Goal: Obtain resource: Download file/media

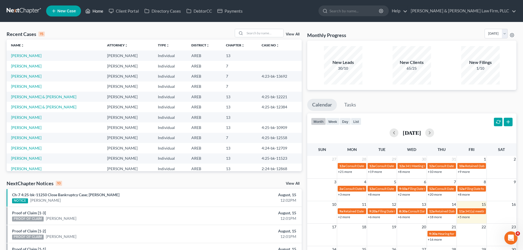
click at [94, 10] on link "Home" at bounding box center [94, 11] width 23 height 10
click at [270, 33] on input "search" at bounding box center [264, 33] width 38 height 8
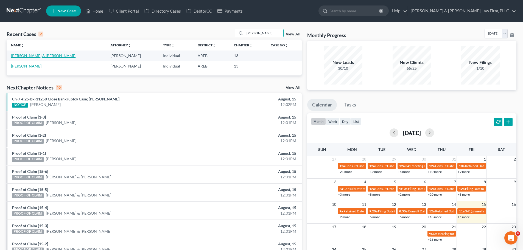
type input "nichols"
click at [44, 54] on link "[PERSON_NAME] & [PERSON_NAME]" at bounding box center [43, 55] width 65 height 5
select select "2"
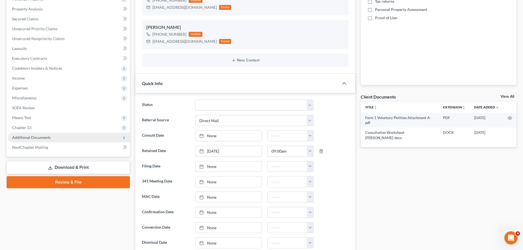
scroll to position [137, 0]
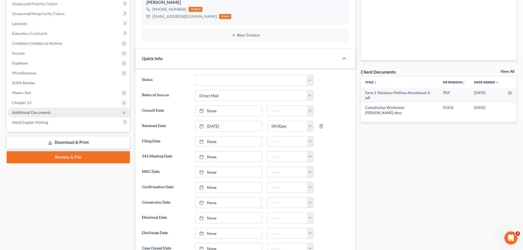
click at [40, 111] on span "Additional Documents" at bounding box center [31, 112] width 39 height 5
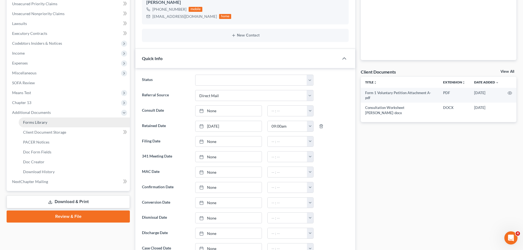
click at [43, 123] on span "Forms Library" at bounding box center [35, 122] width 24 height 5
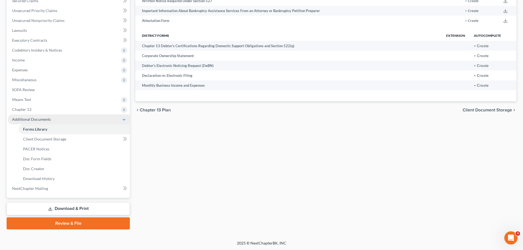
scroll to position [131, 0]
click at [50, 211] on icon at bounding box center [50, 209] width 4 height 4
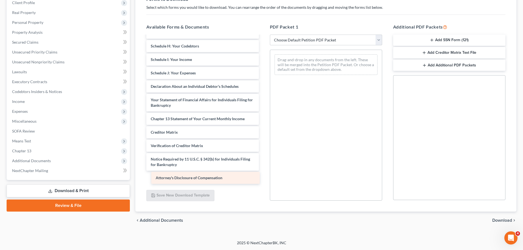
scroll to position [96, 0]
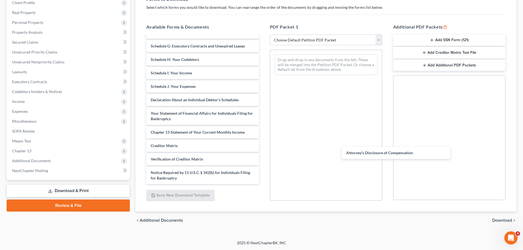
drag, startPoint x: 183, startPoint y: 177, endPoint x: 339, endPoint y: 146, distance: 159.2
click at [263, 150] on div "Attorney's Disclosure of Compensation Form 1 Voluntary Petition Attachment A-pd…" at bounding box center [202, 62] width 121 height 244
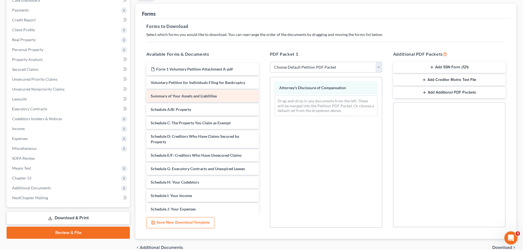
scroll to position [62, 0]
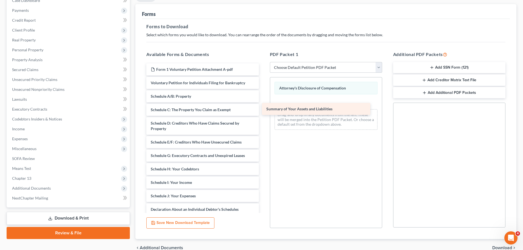
drag, startPoint x: 211, startPoint y: 98, endPoint x: 327, endPoint y: 110, distance: 116.3
click at [263, 110] on div "Summary of Your Assets and Liabilities Form 1 Voluntary Petition Attachment A-p…" at bounding box center [202, 178] width 121 height 230
click at [430, 66] on icon "button" at bounding box center [432, 67] width 4 height 4
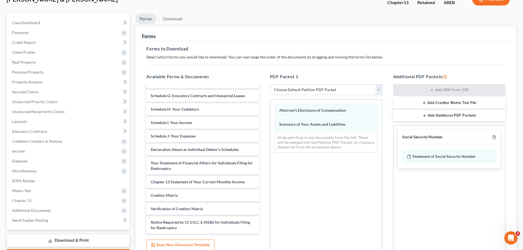
scroll to position [89, 0]
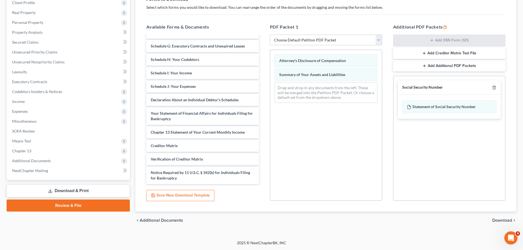
click at [493, 216] on div "chevron_left Additional Documents Download chevron_right" at bounding box center [325, 221] width 381 height 18
click at [494, 218] on span "Download" at bounding box center [502, 220] width 20 height 4
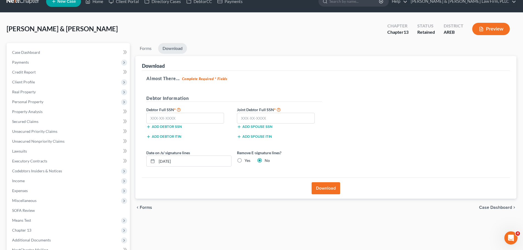
scroll to position [0, 0]
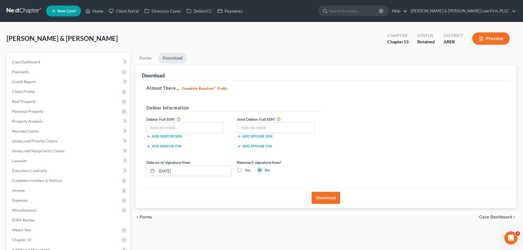
click at [245, 171] on label "Yes" at bounding box center [248, 170] width 6 height 5
click at [247, 171] on input "Yes" at bounding box center [249, 170] width 4 height 4
radio input "true"
radio input "false"
click at [174, 125] on input "text" at bounding box center [185, 127] width 78 height 11
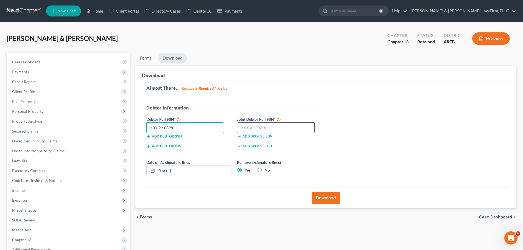
type input "430-99-0898"
click at [241, 124] on input "text" at bounding box center [276, 127] width 78 height 11
type input "431-83-5508"
click at [328, 195] on button "Download" at bounding box center [326, 198] width 29 height 12
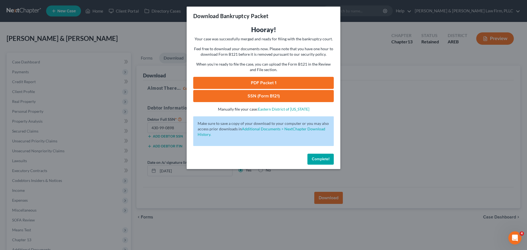
click at [278, 82] on link "PDF Packet 1" at bounding box center [263, 83] width 141 height 12
click at [275, 93] on link "SSN (Form B121)" at bounding box center [263, 96] width 141 height 12
click at [371, 155] on div "Download Bankruptcy Packet Hooray! Your case was successfully merged and ready …" at bounding box center [263, 125] width 527 height 250
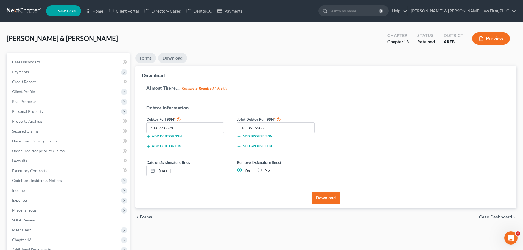
click at [149, 60] on link "Forms" at bounding box center [145, 58] width 21 height 11
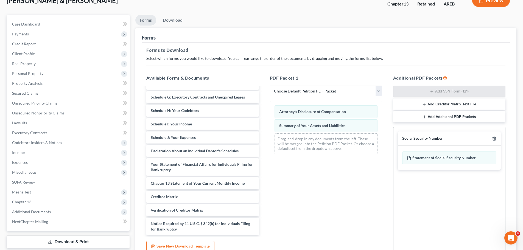
scroll to position [55, 0]
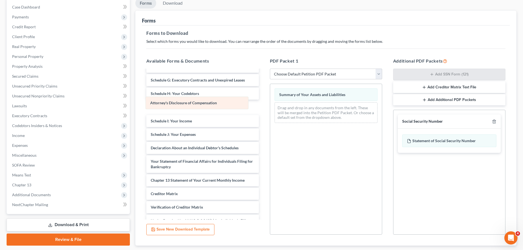
drag, startPoint x: 339, startPoint y: 97, endPoint x: 216, endPoint y: 104, distance: 123.3
click at [270, 107] on div "Attorney's Disclosure of Compensation Attorney's Disclosure of Compensation Sum…" at bounding box center [326, 105] width 112 height 43
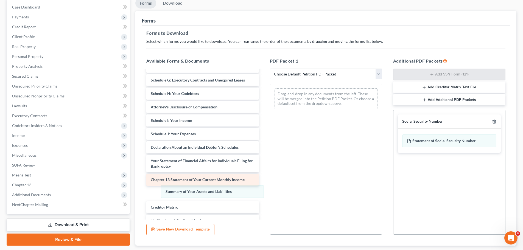
drag, startPoint x: 278, startPoint y: 134, endPoint x: 191, endPoint y: 179, distance: 97.7
click at [270, 113] on div "Summary of Your Assets and Liabilities Summary of Your Assets and Liabilities D…" at bounding box center [326, 98] width 112 height 29
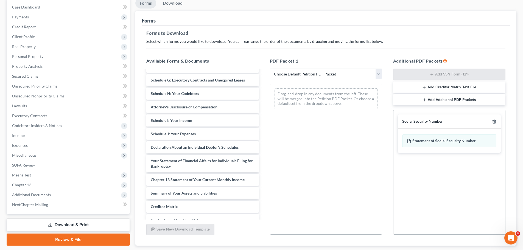
click at [350, 72] on select "Choose Default Petition PDF Packet Complete Bankruptcy Petition (all forms and …" at bounding box center [326, 74] width 112 height 11
select select "0"
click at [270, 69] on select "Choose Default Petition PDF Packet Complete Bankruptcy Petition (all forms and …" at bounding box center [326, 74] width 112 height 11
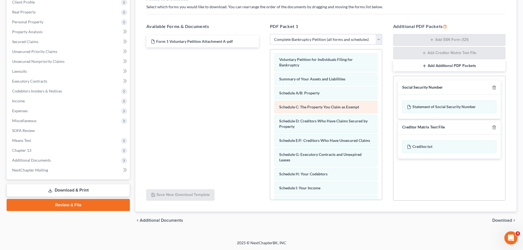
scroll to position [0, 0]
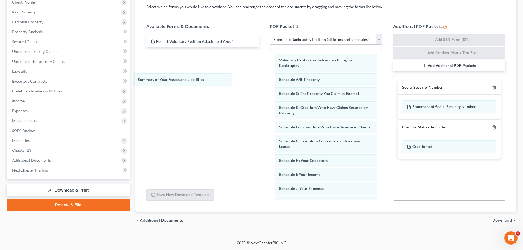
drag, startPoint x: 318, startPoint y: 78, endPoint x: 205, endPoint y: 80, distance: 113.2
click at [270, 78] on div "Summary of Your Assets and Liabilities Voluntary Petition for Individuals Filin…" at bounding box center [326, 192] width 112 height 286
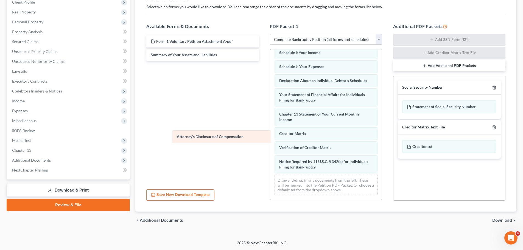
scroll to position [127, 0]
drag, startPoint x: 318, startPoint y: 166, endPoint x: 208, endPoint y: 133, distance: 115.5
click at [270, 133] on div "Attorney's Disclosure of Compensation Voluntary Petition for Individuals Filing…" at bounding box center [326, 63] width 112 height 272
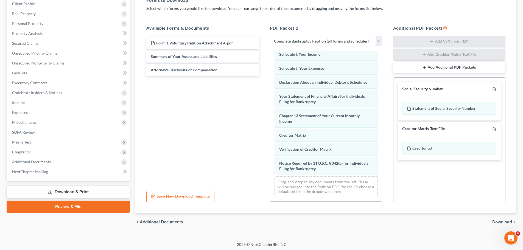
scroll to position [90, 0]
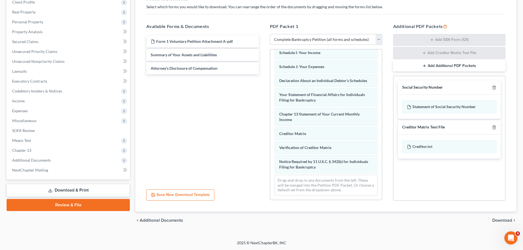
click at [494, 220] on span "Download" at bounding box center [502, 220] width 20 height 4
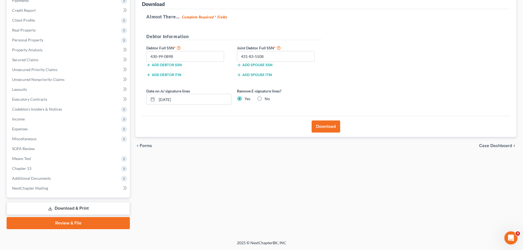
click at [265, 98] on label "No" at bounding box center [267, 98] width 5 height 5
click at [267, 98] on input "No" at bounding box center [269, 98] width 4 height 4
radio input "true"
radio input "false"
click at [322, 122] on button "Download" at bounding box center [326, 127] width 29 height 12
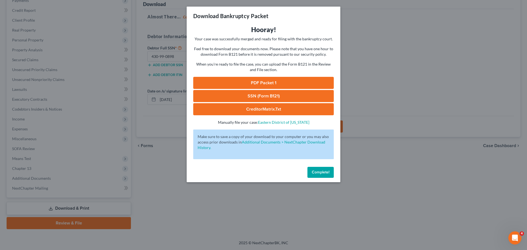
click at [258, 84] on link "PDF Packet 1" at bounding box center [263, 83] width 141 height 12
click at [249, 97] on link "SSN (Form B121)" at bounding box center [263, 96] width 141 height 12
click at [275, 112] on link "CreditorMatrix.txt" at bounding box center [263, 109] width 141 height 12
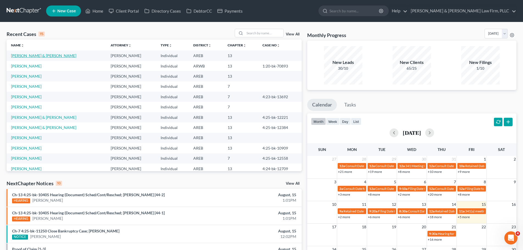
click at [55, 55] on link "[PERSON_NAME] & [PERSON_NAME]" at bounding box center [43, 55] width 65 height 5
select select "2"
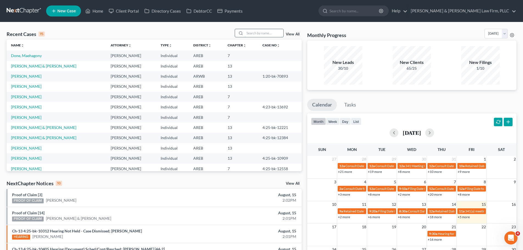
click at [270, 35] on input "search" at bounding box center [264, 33] width 38 height 8
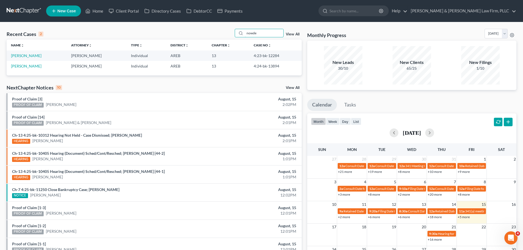
type input "nowde"
click at [33, 55] on link "[PERSON_NAME]" at bounding box center [26, 55] width 30 height 5
select select "3"
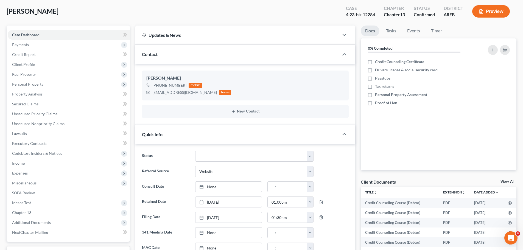
scroll to position [165, 0]
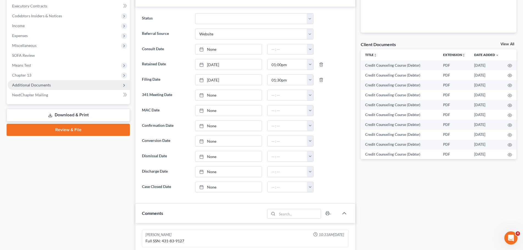
click at [50, 84] on span "Additional Documents" at bounding box center [69, 85] width 122 height 10
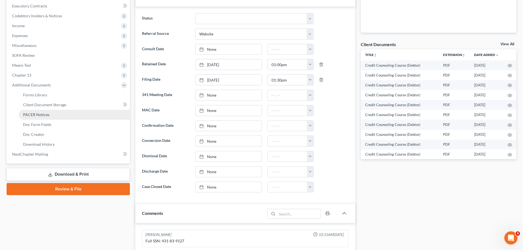
drag, startPoint x: 36, startPoint y: 116, endPoint x: 43, endPoint y: 114, distance: 7.4
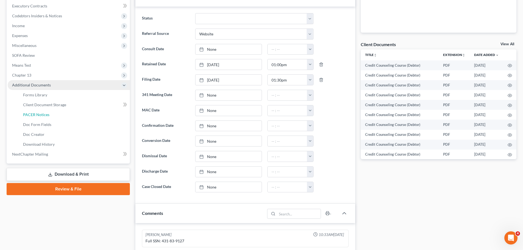
click at [36, 116] on span "PACER Notices" at bounding box center [36, 114] width 26 height 5
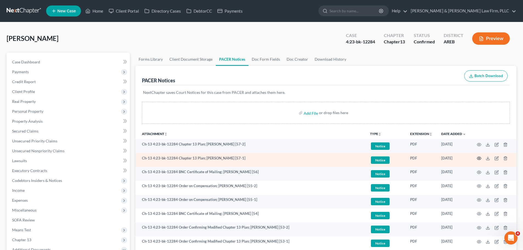
click at [479, 159] on icon "button" at bounding box center [479, 158] width 4 height 4
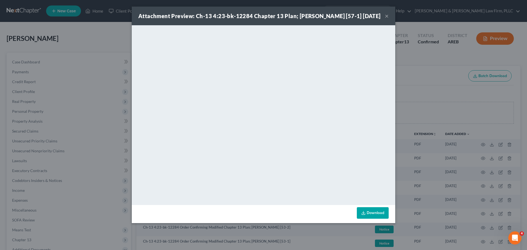
click at [387, 18] on button "×" at bounding box center [387, 16] width 4 height 7
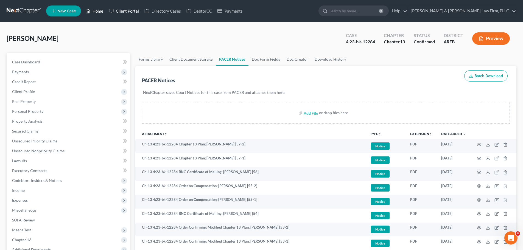
drag, startPoint x: 90, startPoint y: 9, endPoint x: 116, endPoint y: 11, distance: 25.9
click at [90, 9] on icon at bounding box center [87, 11] width 5 height 7
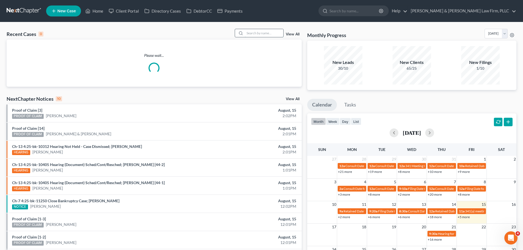
click at [259, 34] on input "search" at bounding box center [264, 33] width 38 height 8
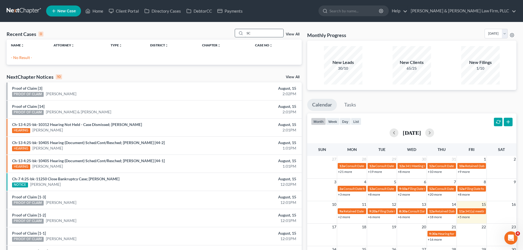
type input "S"
drag, startPoint x: 265, startPoint y: 33, endPoint x: 227, endPoint y: 35, distance: 38.3
click at [227, 35] on div "Recent Cases 0 scarbourgh View All" at bounding box center [154, 34] width 295 height 11
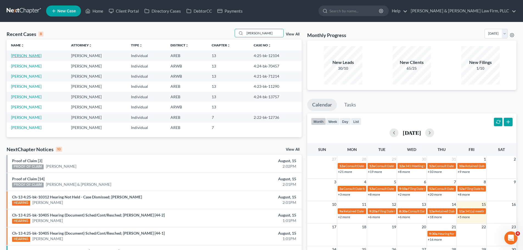
type input "[PERSON_NAME]"
click at [27, 58] on link "[PERSON_NAME]" at bounding box center [26, 55] width 30 height 5
select select "3"
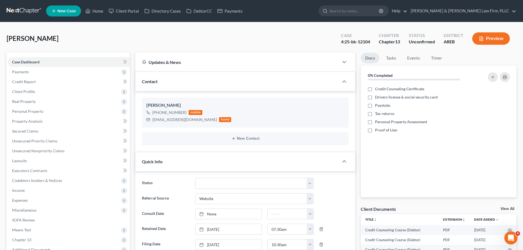
scroll to position [137, 0]
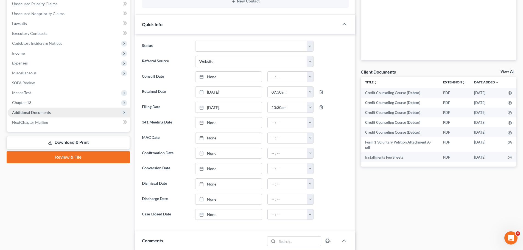
click at [65, 113] on span "Additional Documents" at bounding box center [69, 113] width 122 height 10
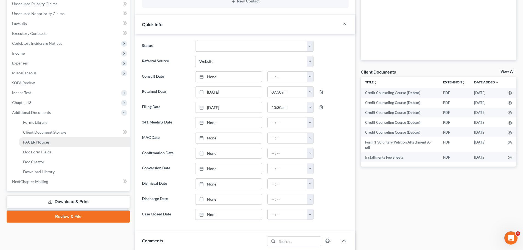
click at [46, 141] on span "PACER Notices" at bounding box center [36, 142] width 26 height 5
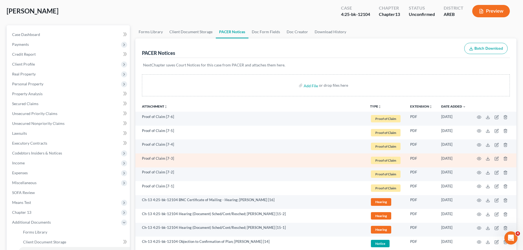
scroll to position [55, 0]
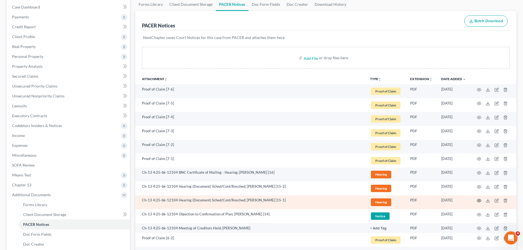
click at [478, 201] on icon "button" at bounding box center [479, 201] width 4 height 4
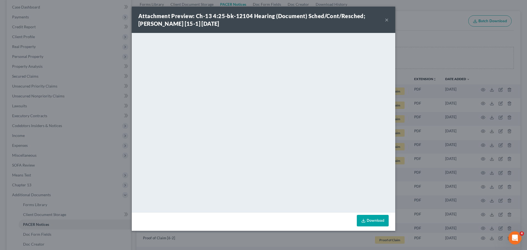
click at [385, 20] on button "×" at bounding box center [387, 19] width 4 height 7
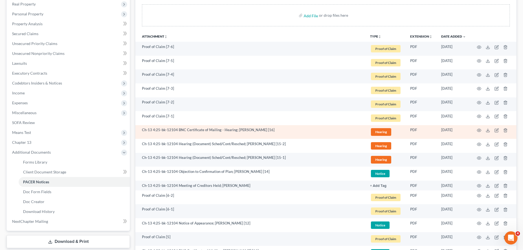
scroll to position [110, 0]
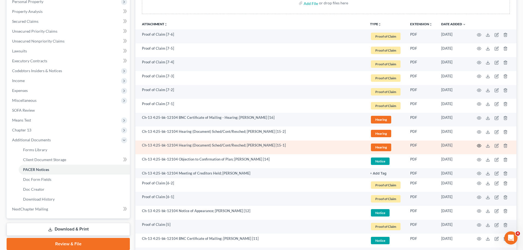
click at [478, 144] on icon "button" at bounding box center [479, 146] width 4 height 4
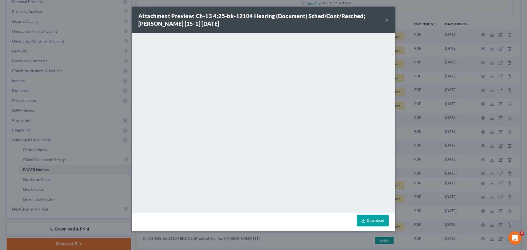
click at [388, 20] on button "×" at bounding box center [387, 19] width 4 height 7
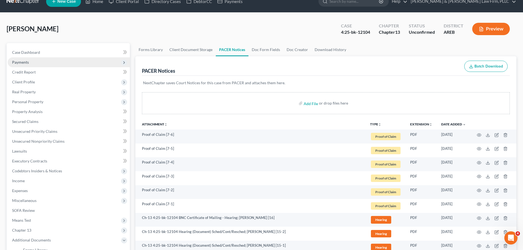
scroll to position [0, 0]
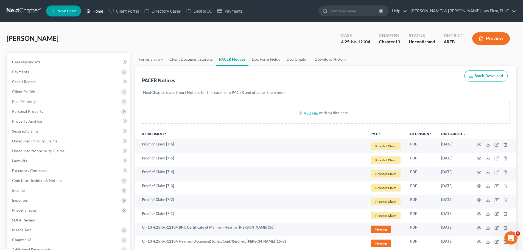
click at [99, 9] on link "Home" at bounding box center [94, 11] width 23 height 10
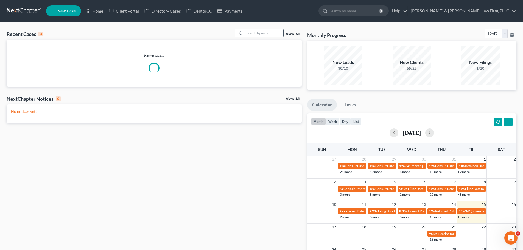
click at [272, 32] on input "search" at bounding box center [264, 33] width 38 height 8
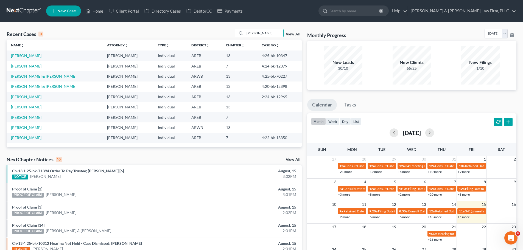
type input "[PERSON_NAME]"
click at [34, 76] on link "[PERSON_NAME] & [PERSON_NAME]" at bounding box center [43, 76] width 65 height 5
select select "6"
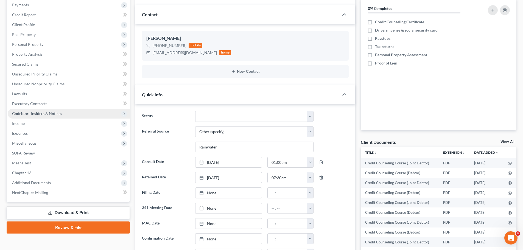
scroll to position [82, 0]
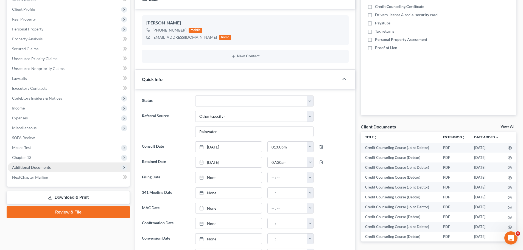
click at [37, 168] on span "Additional Documents" at bounding box center [31, 167] width 39 height 5
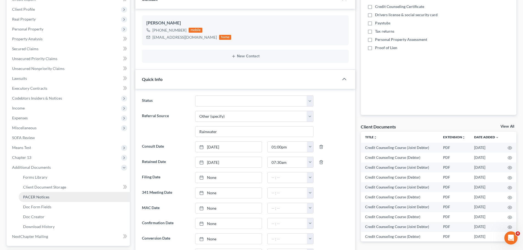
click at [44, 196] on span "PACER Notices" at bounding box center [36, 197] width 26 height 5
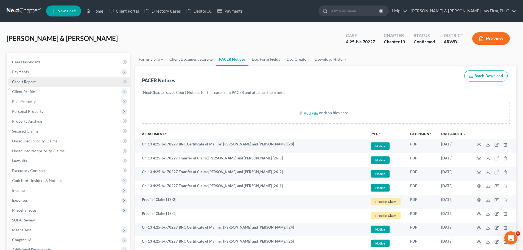
click at [34, 82] on span "Credit Report" at bounding box center [24, 81] width 24 height 5
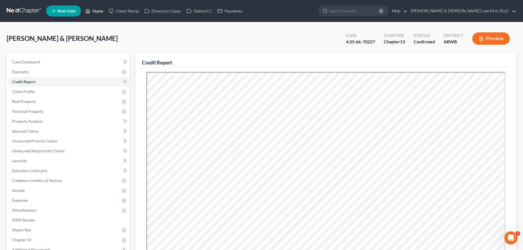
click at [89, 6] on link "Home" at bounding box center [94, 11] width 23 height 10
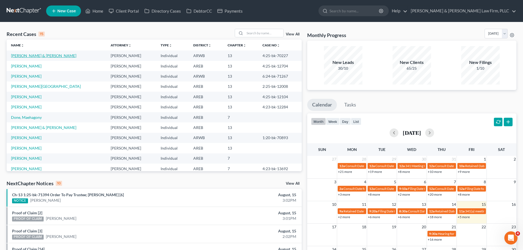
drag, startPoint x: 35, startPoint y: 57, endPoint x: 33, endPoint y: 55, distance: 3.4
click at [35, 56] on link "[PERSON_NAME] & [PERSON_NAME]" at bounding box center [43, 55] width 65 height 5
select select "6"
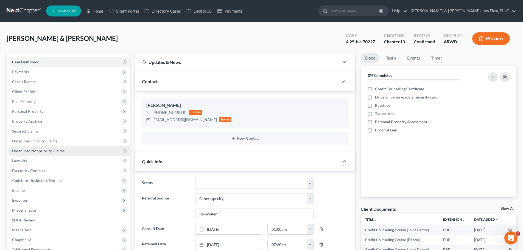
click at [37, 151] on span "Unsecured Nonpriority Claims" at bounding box center [38, 151] width 52 height 5
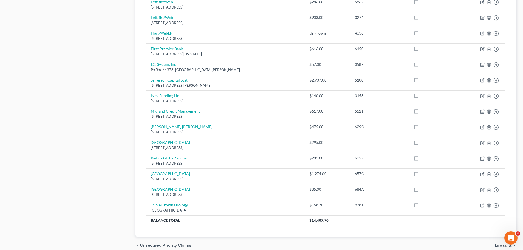
scroll to position [330, 0]
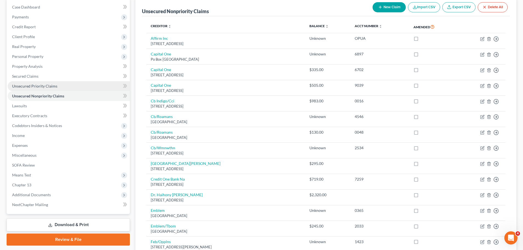
click at [27, 83] on link "Unsecured Priority Claims" at bounding box center [69, 86] width 122 height 10
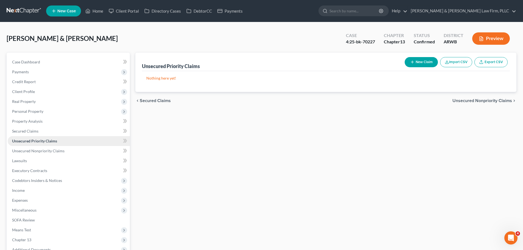
click at [61, 136] on link "Unsecured Priority Claims" at bounding box center [69, 141] width 122 height 10
click at [60, 133] on link "Secured Claims" at bounding box center [69, 131] width 122 height 10
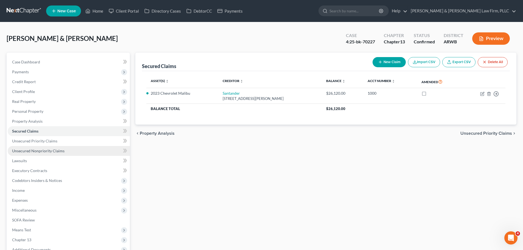
click at [65, 151] on link "Unsecured Nonpriority Claims" at bounding box center [69, 151] width 122 height 10
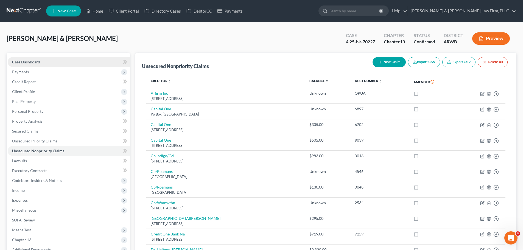
click at [63, 58] on link "Case Dashboard" at bounding box center [69, 62] width 122 height 10
select select "2"
select select "6"
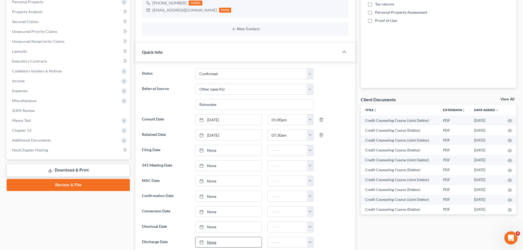
scroll to position [192, 0]
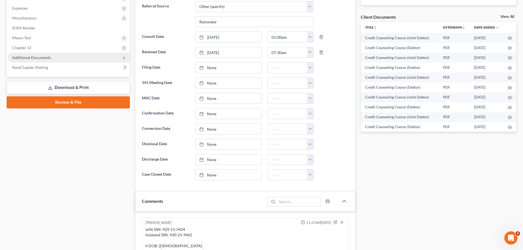
click at [28, 58] on span "Additional Documents" at bounding box center [31, 57] width 39 height 5
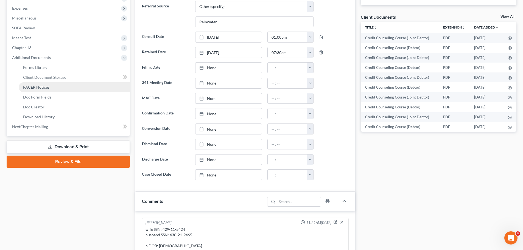
click at [49, 84] on link "PACER Notices" at bounding box center [74, 87] width 111 height 10
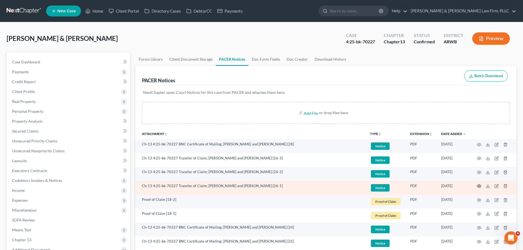
click at [478, 188] on icon "button" at bounding box center [479, 186] width 4 height 3
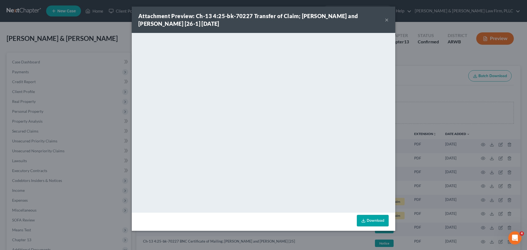
click at [387, 18] on button "×" at bounding box center [387, 19] width 4 height 7
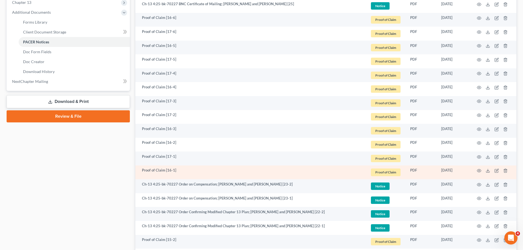
scroll to position [247, 0]
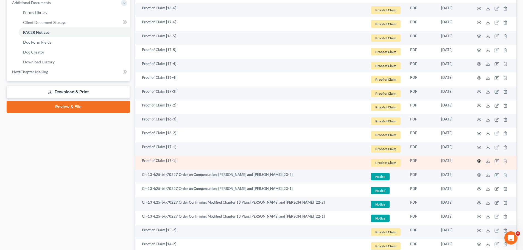
click at [481, 162] on icon "button" at bounding box center [479, 161] width 4 height 3
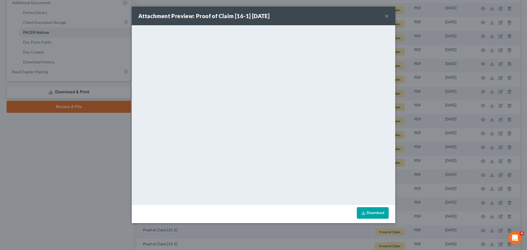
click at [387, 15] on button "×" at bounding box center [387, 16] width 4 height 7
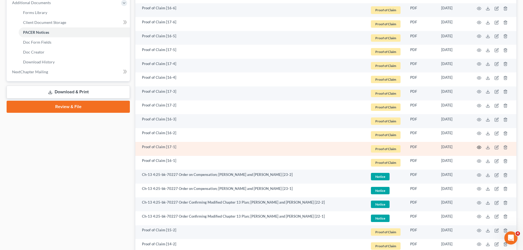
click at [478, 147] on icon "button" at bounding box center [479, 147] width 4 height 4
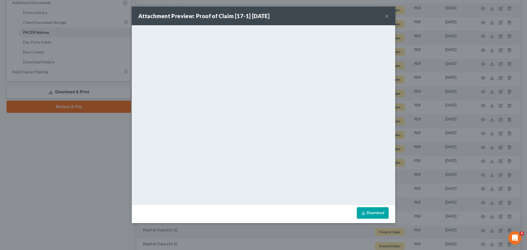
click at [388, 17] on button "×" at bounding box center [387, 16] width 4 height 7
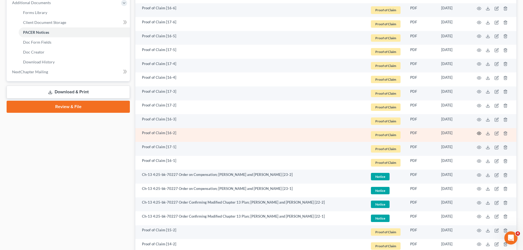
click at [478, 135] on icon "button" at bounding box center [479, 133] width 4 height 4
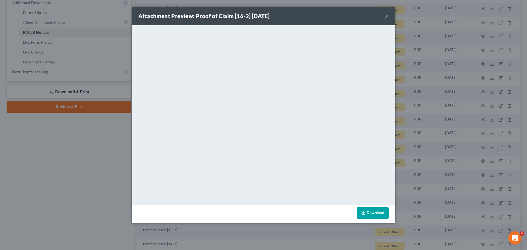
click at [386, 16] on button "×" at bounding box center [387, 16] width 4 height 7
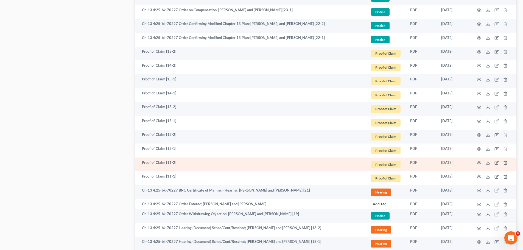
scroll to position [439, 0]
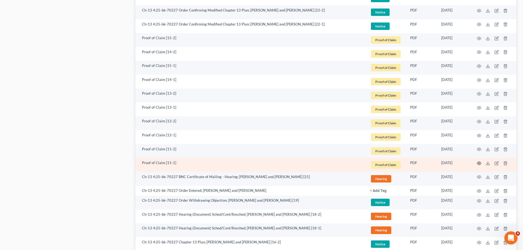
click at [481, 162] on icon "button" at bounding box center [479, 163] width 4 height 4
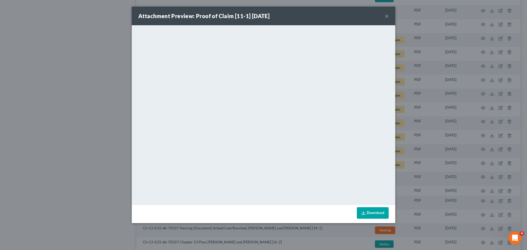
click at [389, 15] on div "Attachment Preview: Proof of Claim [11-1] [DATE] ×" at bounding box center [264, 16] width 264 height 19
click at [387, 16] on button "×" at bounding box center [387, 16] width 4 height 7
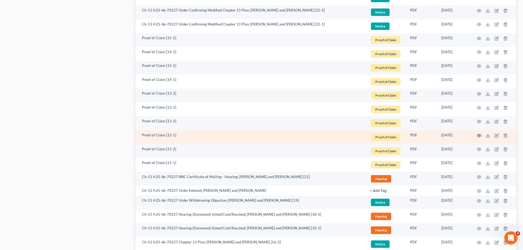
click at [478, 136] on icon "button" at bounding box center [479, 135] width 4 height 4
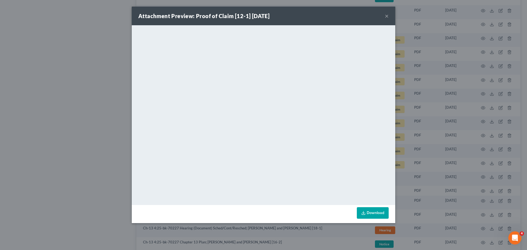
click at [389, 14] on button "×" at bounding box center [387, 16] width 4 height 7
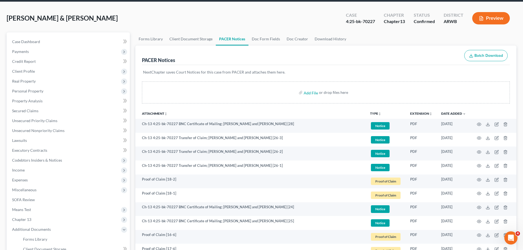
scroll to position [0, 0]
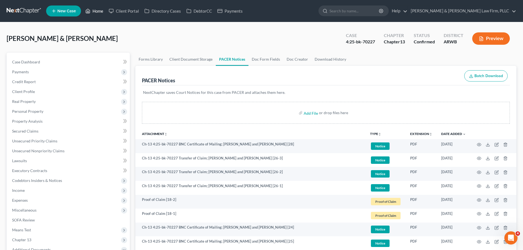
click at [95, 12] on link "Home" at bounding box center [94, 11] width 23 height 10
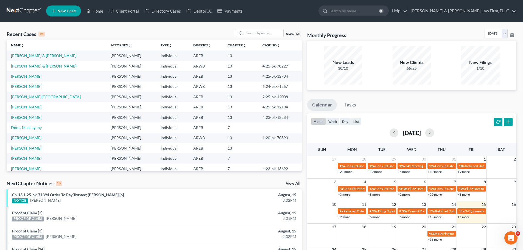
click at [40, 52] on td "[PERSON_NAME] & [PERSON_NAME]" at bounding box center [57, 56] width 100 height 10
click at [39, 55] on link "[PERSON_NAME] & [PERSON_NAME]" at bounding box center [43, 55] width 65 height 5
select select "2"
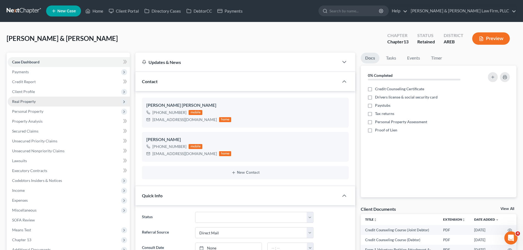
click at [32, 102] on span "Real Property" at bounding box center [24, 101] width 24 height 5
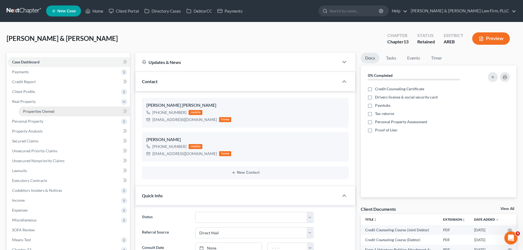
click at [41, 112] on span "Properties Owned" at bounding box center [38, 111] width 31 height 5
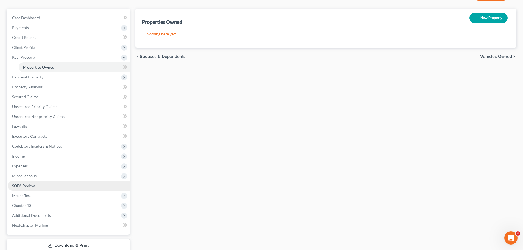
scroll to position [81, 0]
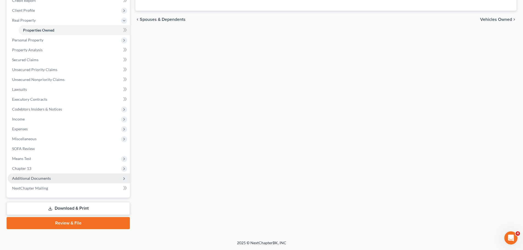
click at [39, 178] on span "Additional Documents" at bounding box center [31, 178] width 39 height 5
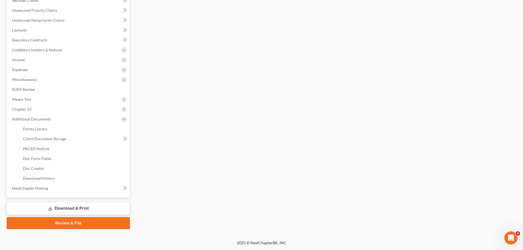
click at [53, 204] on link "Download & Print" at bounding box center [68, 208] width 123 height 13
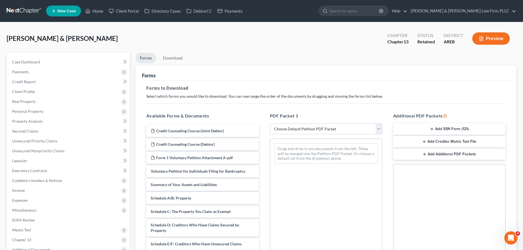
click at [285, 125] on select "Choose Default Petition PDF Packet Complete Bankruptcy Petition (all forms and …" at bounding box center [326, 129] width 112 height 11
select select "0"
click at [270, 124] on select "Choose Default Petition PDF Packet Complete Bankruptcy Petition (all forms and …" at bounding box center [326, 129] width 112 height 11
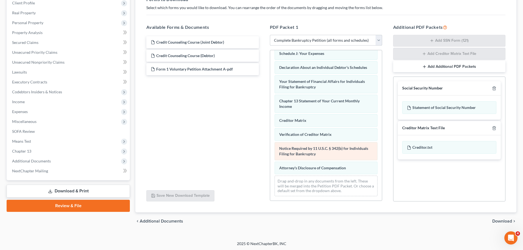
scroll to position [90, 0]
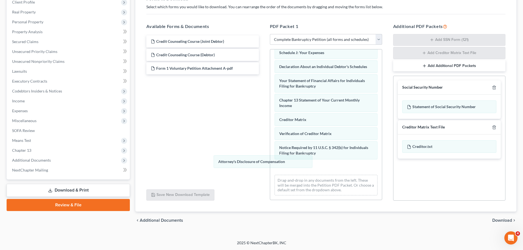
drag, startPoint x: 301, startPoint y: 171, endPoint x: 219, endPoint y: 158, distance: 82.4
click at [270, 160] on div "Attorney's Disclosure of Compensation Voluntary Petition for Individuals Filing…" at bounding box center [326, 49] width 112 height 300
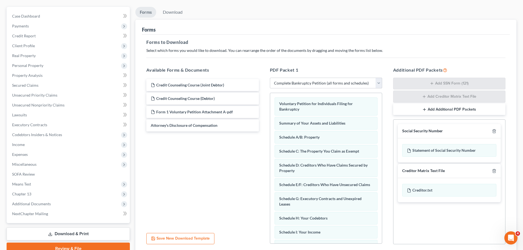
scroll to position [0, 0]
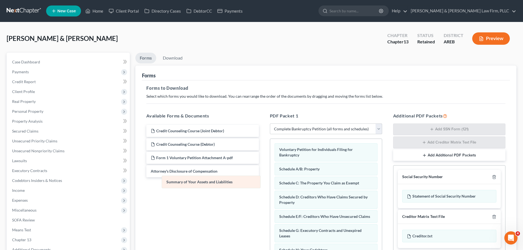
drag, startPoint x: 318, startPoint y: 171, endPoint x: 202, endPoint y: 186, distance: 117.7
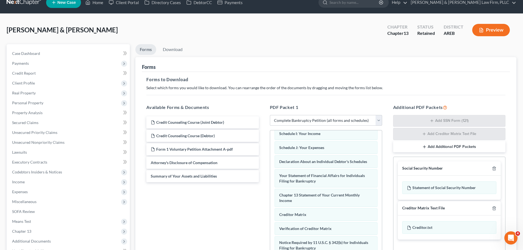
scroll to position [90, 0]
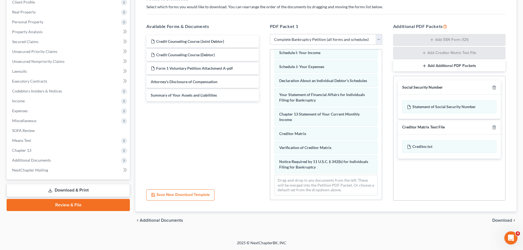
click at [495, 218] on div "chevron_left Additional Documents Download chevron_right" at bounding box center [325, 221] width 381 height 18
click at [495, 218] on span "Download" at bounding box center [502, 220] width 20 height 4
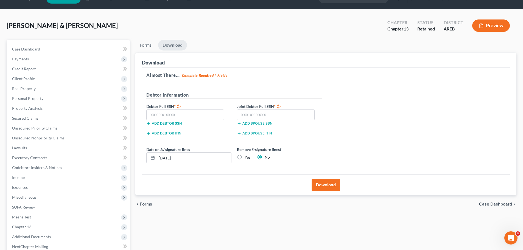
scroll to position [0, 0]
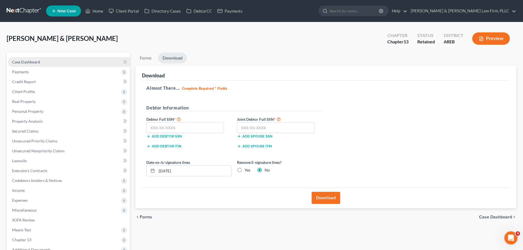
click at [38, 61] on span "Case Dashboard" at bounding box center [26, 62] width 28 height 5
select select "2"
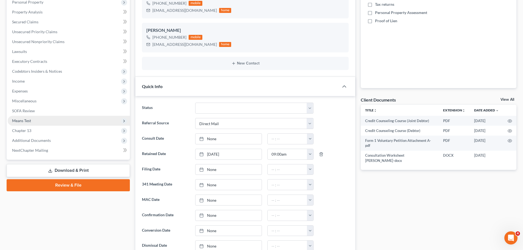
scroll to position [82, 0]
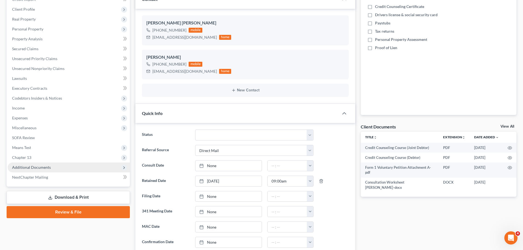
click at [39, 168] on span "Additional Documents" at bounding box center [31, 167] width 39 height 5
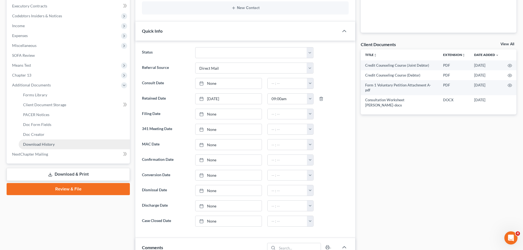
click at [77, 176] on link "Download & Print" at bounding box center [68, 174] width 123 height 13
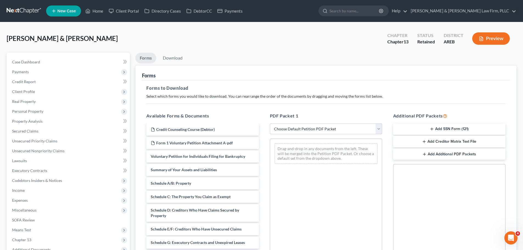
scroll to position [82, 0]
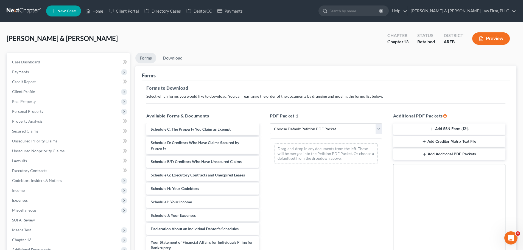
click at [298, 129] on select "Choose Default Petition PDF Packet Complete Bankruptcy Petition (all forms and …" at bounding box center [326, 129] width 112 height 11
select select "0"
click at [270, 124] on select "Choose Default Petition PDF Packet Complete Bankruptcy Petition (all forms and …" at bounding box center [326, 129] width 112 height 11
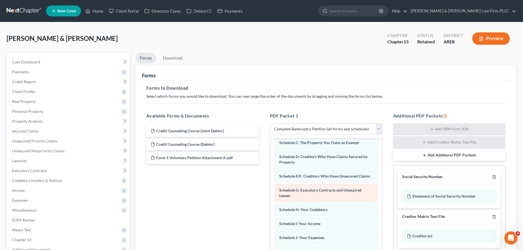
scroll to position [0, 0]
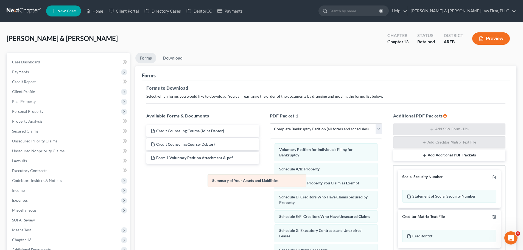
drag, startPoint x: 301, startPoint y: 169, endPoint x: 193, endPoint y: 194, distance: 110.7
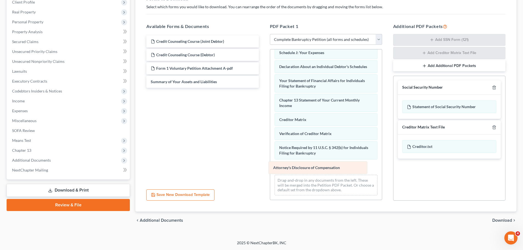
scroll to position [127, 0]
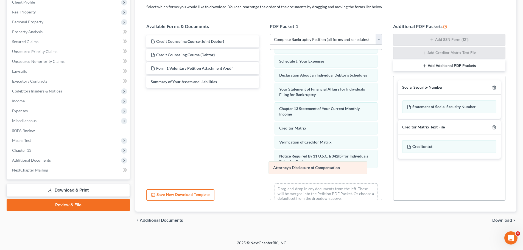
drag, startPoint x: 299, startPoint y: 168, endPoint x: 221, endPoint y: 168, distance: 77.7
click at [270, 168] on div "Attorney's Disclosure of Compensation Voluntary Petition for Individuals Filing…" at bounding box center [326, 65] width 112 height 286
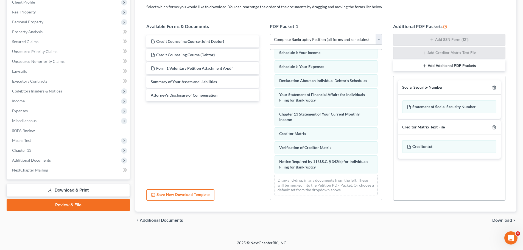
click at [499, 218] on span "Download" at bounding box center [502, 220] width 20 height 4
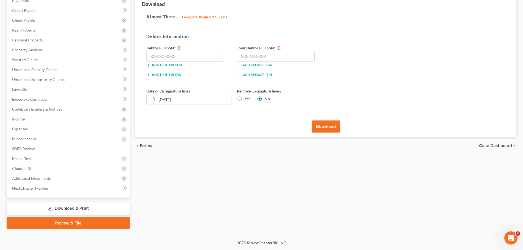
scroll to position [71, 0]
click at [183, 58] on input "text" at bounding box center [185, 56] width 78 height 11
type input "430-99-0898"
click at [241, 54] on input "text" at bounding box center [276, 56] width 78 height 11
type input "431-83-5502"
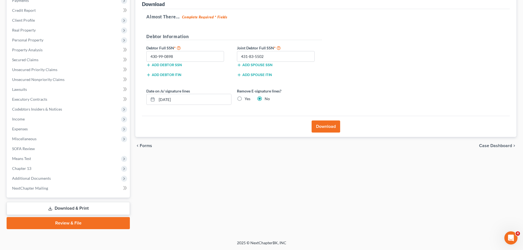
click at [320, 126] on button "Download" at bounding box center [326, 127] width 29 height 12
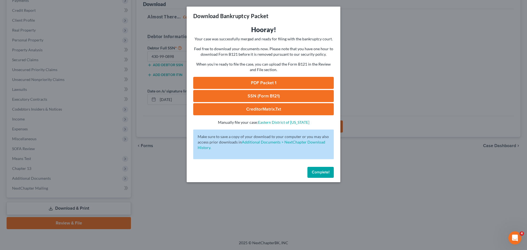
click at [248, 85] on link "PDF Packet 1" at bounding box center [263, 83] width 141 height 12
click at [356, 44] on div "Download Bankruptcy Packet Hooray! Your case was successfully merged and ready …" at bounding box center [263, 125] width 527 height 250
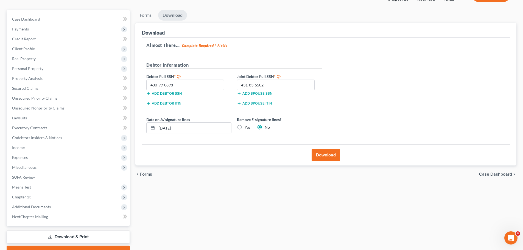
scroll to position [0, 0]
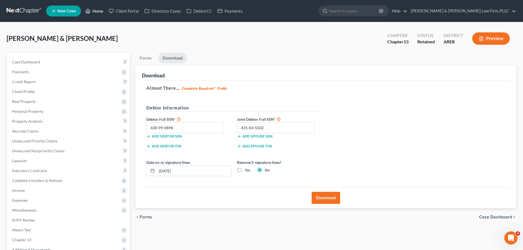
click at [96, 10] on link "Home" at bounding box center [94, 11] width 23 height 10
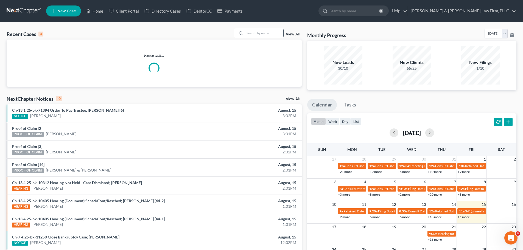
click at [271, 31] on input "search" at bounding box center [264, 33] width 38 height 8
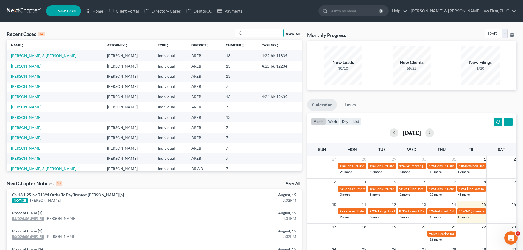
type input "rel"
click at [26, 69] on td "[PERSON_NAME]" at bounding box center [55, 66] width 96 height 10
click at [28, 66] on link "[PERSON_NAME]" at bounding box center [26, 66] width 30 height 5
select select "6"
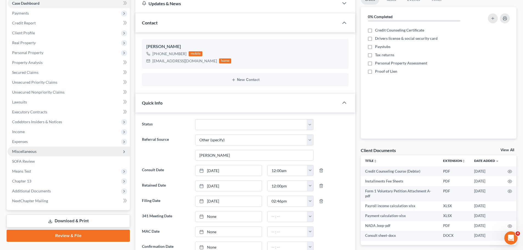
scroll to position [55, 0]
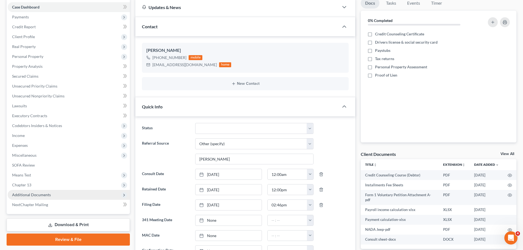
click at [53, 196] on span "Additional Documents" at bounding box center [69, 195] width 122 height 10
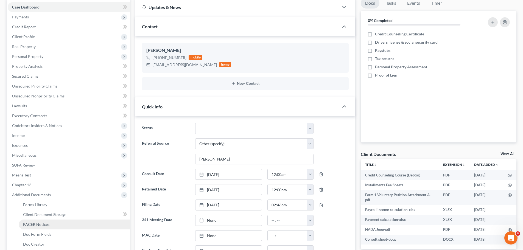
click at [42, 224] on span "PACER Notices" at bounding box center [36, 224] width 26 height 5
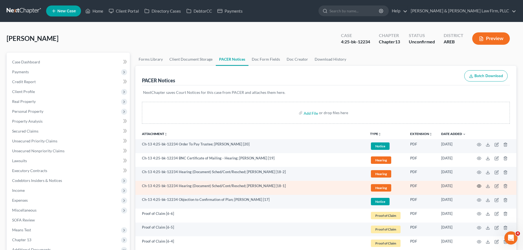
click at [481, 186] on icon "button" at bounding box center [479, 186] width 4 height 4
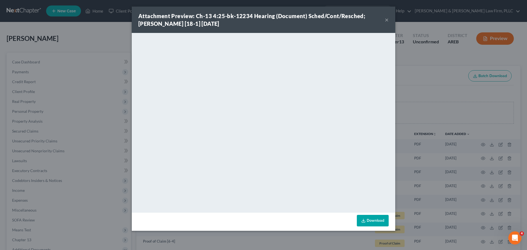
click at [387, 21] on button "×" at bounding box center [387, 19] width 4 height 7
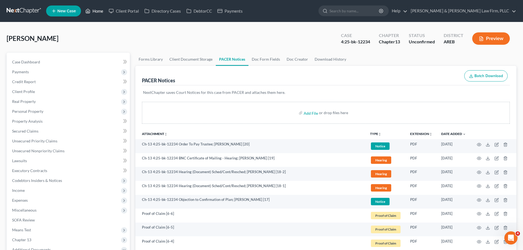
click at [87, 10] on icon at bounding box center [88, 11] width 4 height 4
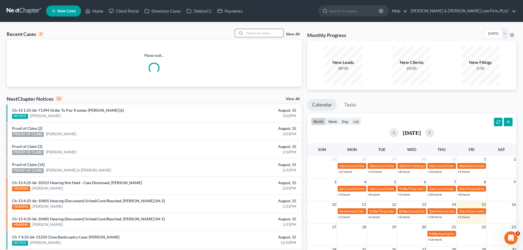
click at [248, 34] on input "search" at bounding box center [264, 33] width 38 height 8
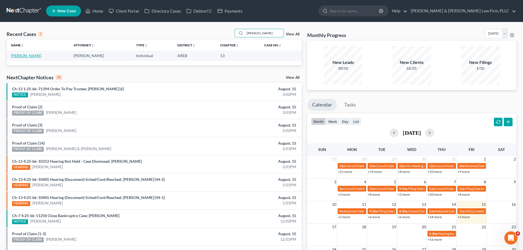
type input "[PERSON_NAME]"
click at [33, 58] on link "[PERSON_NAME]" at bounding box center [26, 55] width 30 height 5
select select "2"
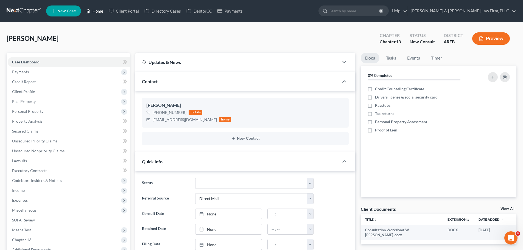
click at [92, 9] on link "Home" at bounding box center [94, 11] width 23 height 10
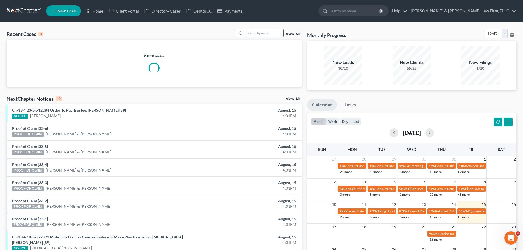
click at [275, 34] on input "search" at bounding box center [264, 33] width 38 height 8
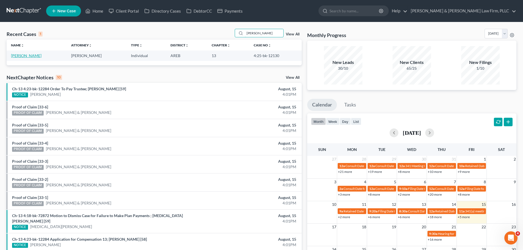
type input "[PERSON_NAME]"
click at [25, 55] on link "[PERSON_NAME]" at bounding box center [26, 55] width 30 height 5
select select "2"
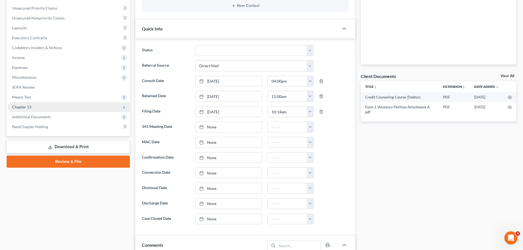
scroll to position [137, 0]
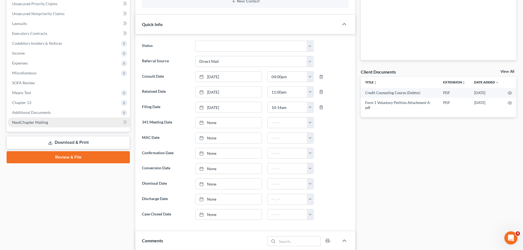
drag, startPoint x: 39, startPoint y: 115, endPoint x: 52, endPoint y: 124, distance: 15.8
click at [39, 114] on span "Additional Documents" at bounding box center [69, 113] width 122 height 10
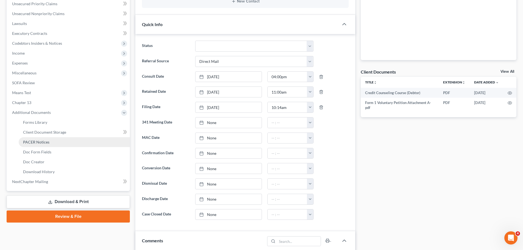
click at [42, 140] on span "PACER Notices" at bounding box center [36, 142] width 26 height 5
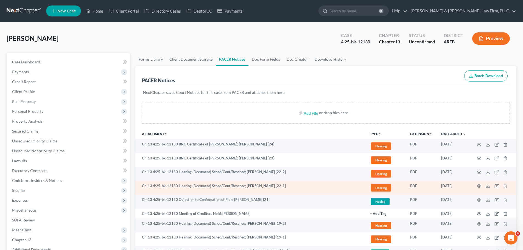
click at [481, 186] on td at bounding box center [493, 188] width 46 height 14
click at [481, 186] on icon "button" at bounding box center [479, 186] width 4 height 4
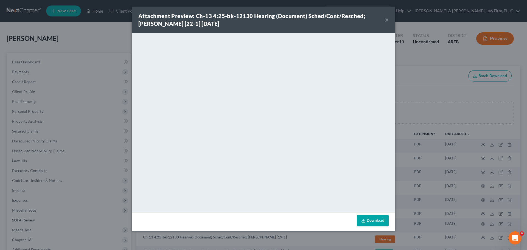
click at [386, 20] on button "×" at bounding box center [387, 19] width 4 height 7
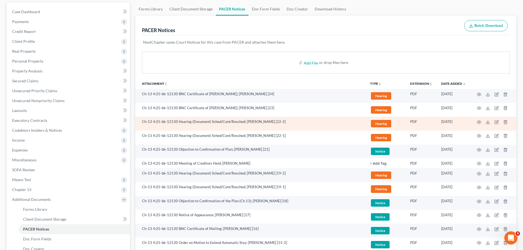
scroll to position [55, 0]
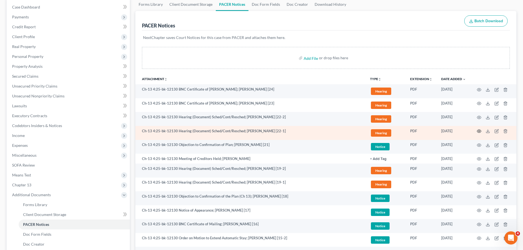
click at [479, 133] on icon "button" at bounding box center [479, 131] width 4 height 4
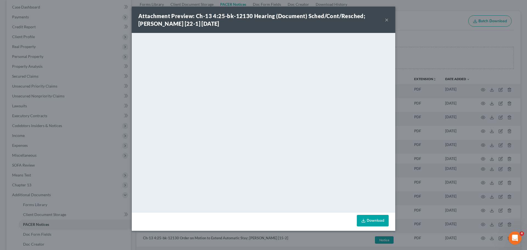
drag, startPoint x: 386, startPoint y: 21, endPoint x: 380, endPoint y: 19, distance: 6.7
click at [386, 20] on button "×" at bounding box center [387, 19] width 4 height 7
